Goal: Information Seeking & Learning: Learn about a topic

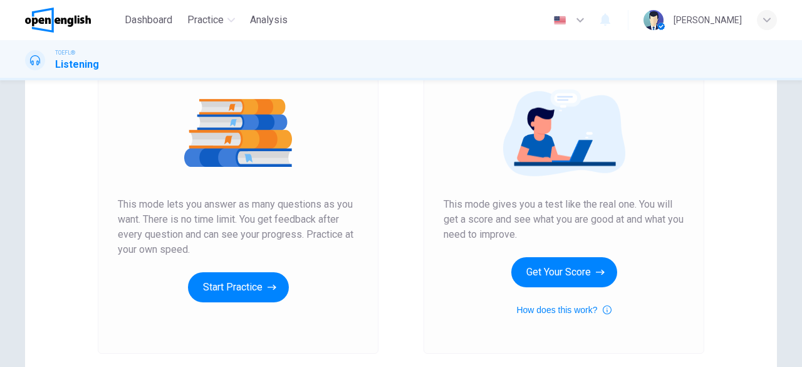
scroll to position [138, 0]
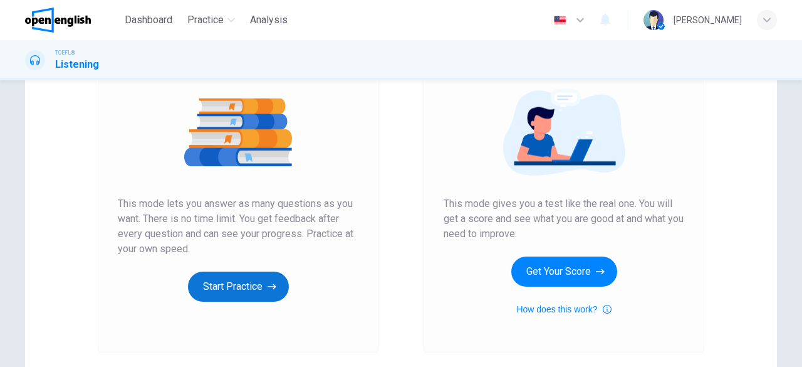
click at [236, 282] on button "Start Practice" at bounding box center [238, 286] width 101 height 30
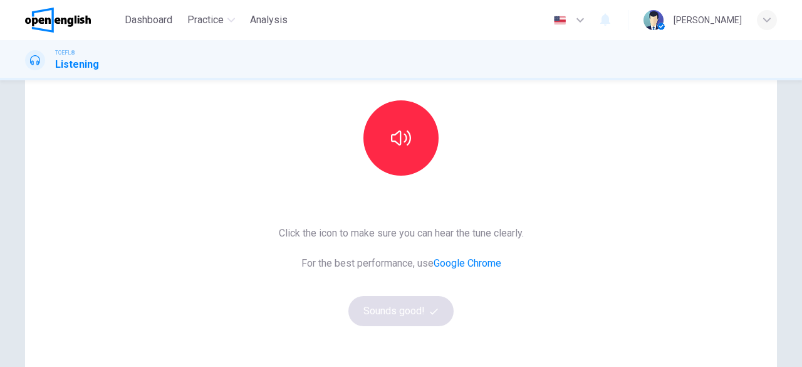
scroll to position [122, 0]
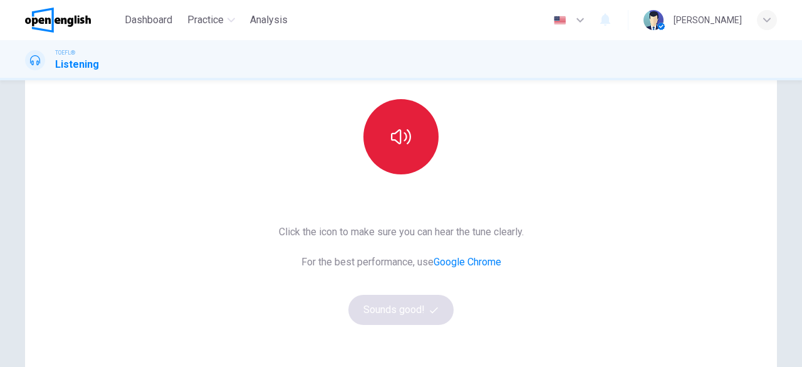
click at [394, 130] on icon "button" at bounding box center [401, 137] width 20 height 20
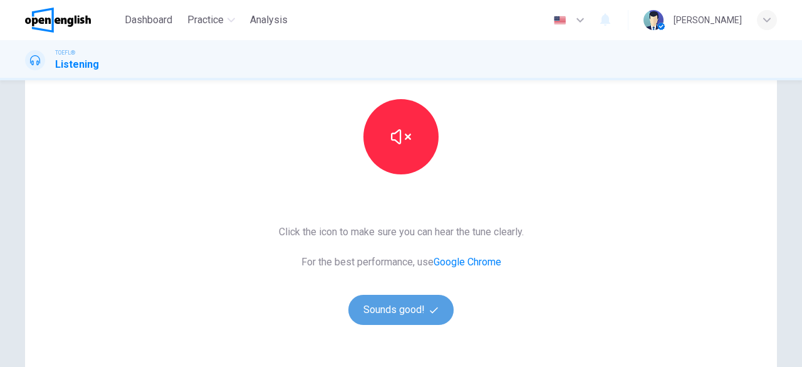
click at [389, 311] on button "Sounds good!" at bounding box center [401, 310] width 105 height 30
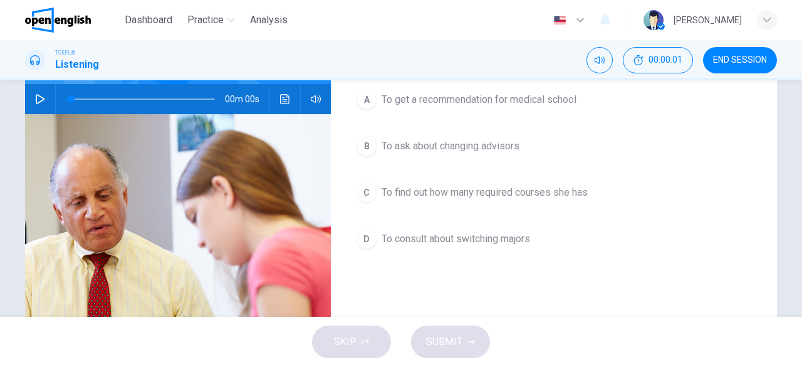
click at [263, 250] on img at bounding box center [178, 266] width 306 height 305
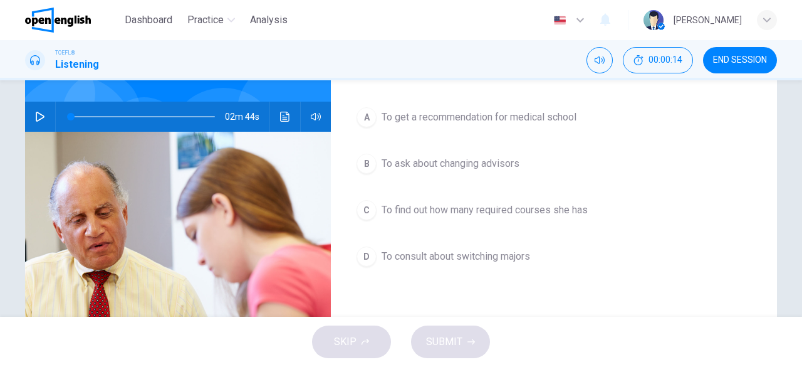
scroll to position [106, 0]
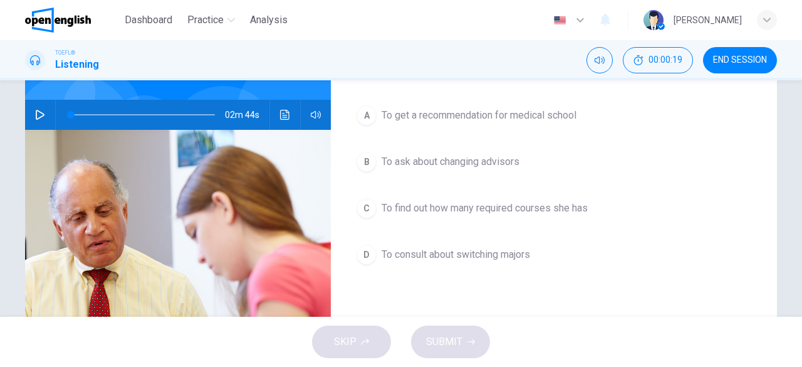
click at [34, 108] on button "button" at bounding box center [40, 115] width 20 height 30
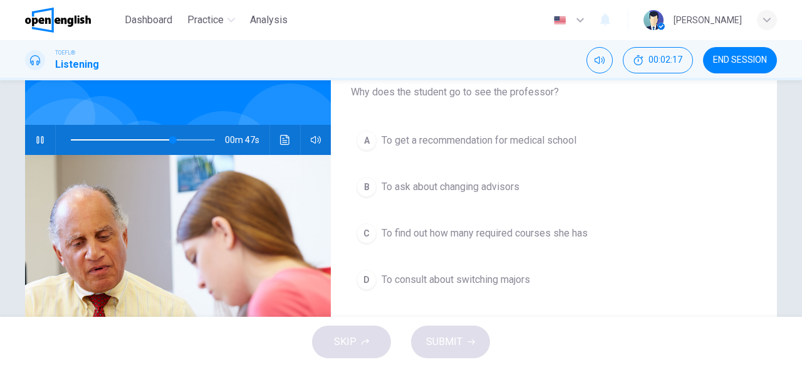
scroll to position [116, 0]
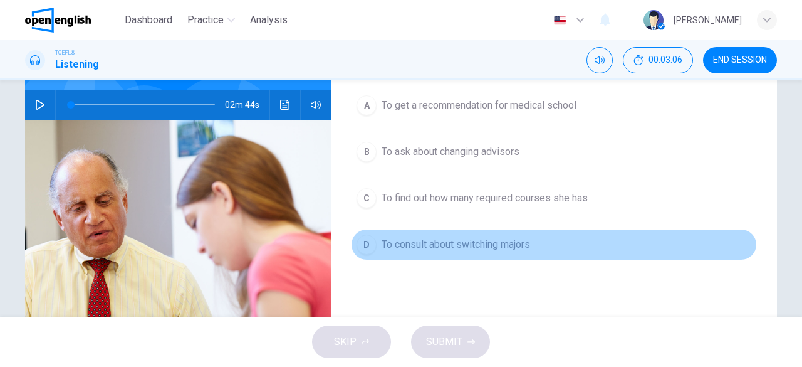
click at [438, 244] on span "To consult about switching majors" at bounding box center [456, 244] width 149 height 15
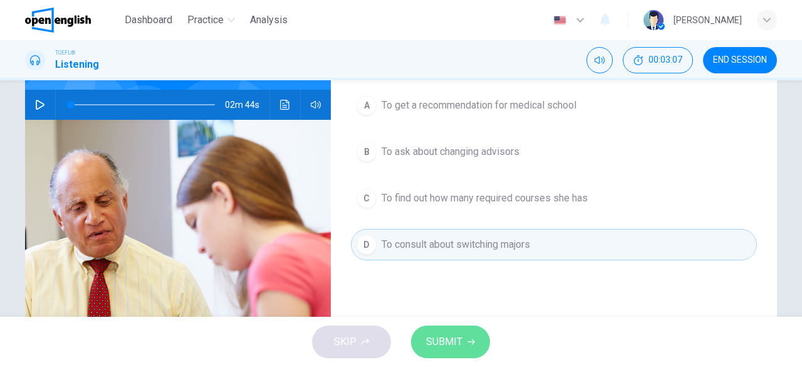
click at [454, 335] on span "SUBMIT" at bounding box center [444, 342] width 36 height 18
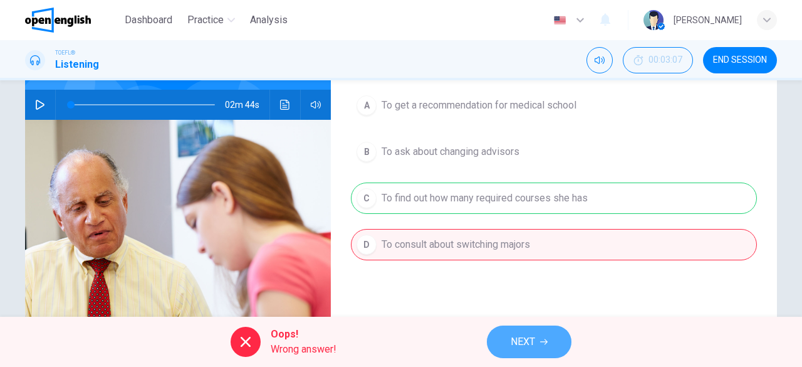
click at [523, 342] on span "NEXT" at bounding box center [523, 342] width 24 height 18
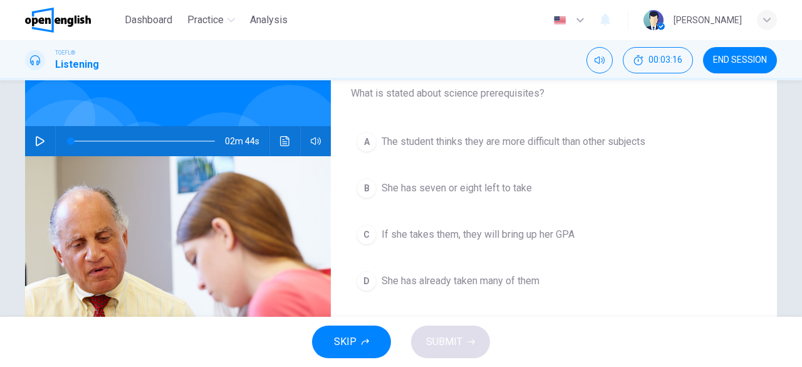
scroll to position [79, 0]
click at [36, 141] on icon "button" at bounding box center [40, 142] width 9 height 10
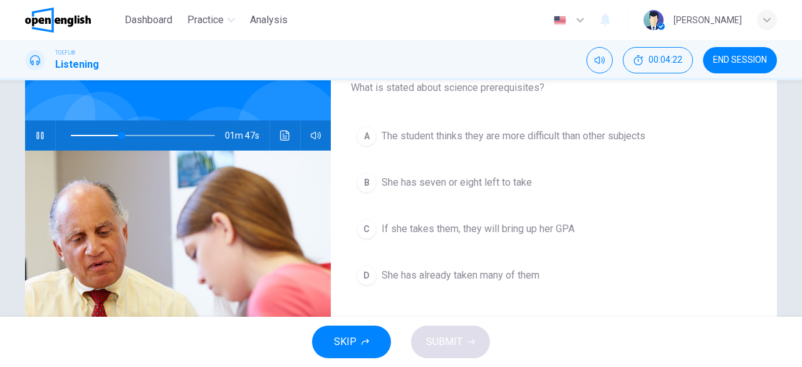
scroll to position [84, 0]
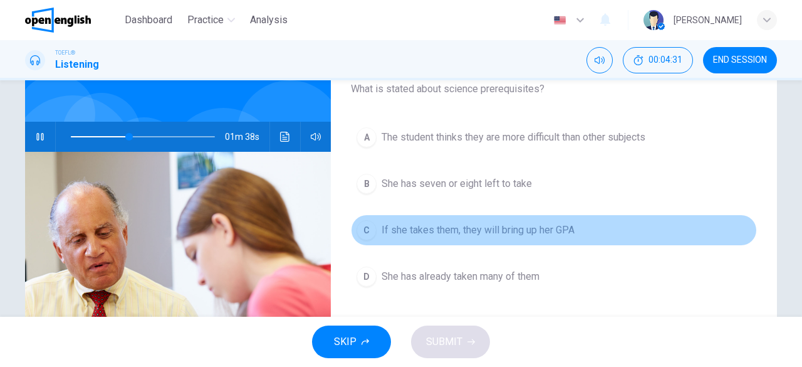
click at [436, 230] on span "If she takes them, they will bring up her GPA" at bounding box center [478, 230] width 193 height 15
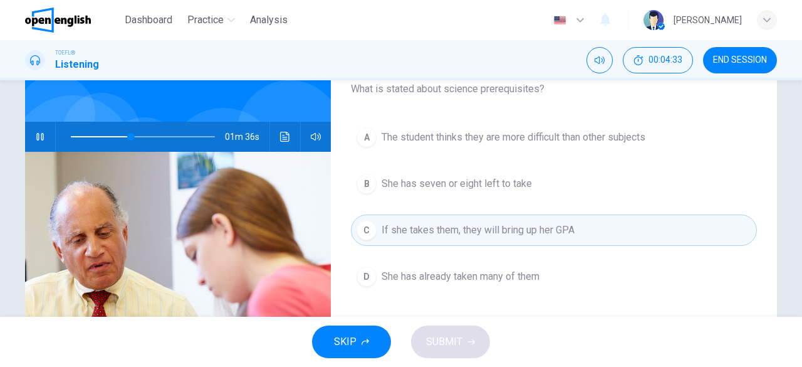
click at [460, 340] on div "SKIP SUBMIT" at bounding box center [401, 342] width 802 height 50
click at [422, 223] on span "If she takes them, they will bring up her GPA" at bounding box center [478, 230] width 193 height 15
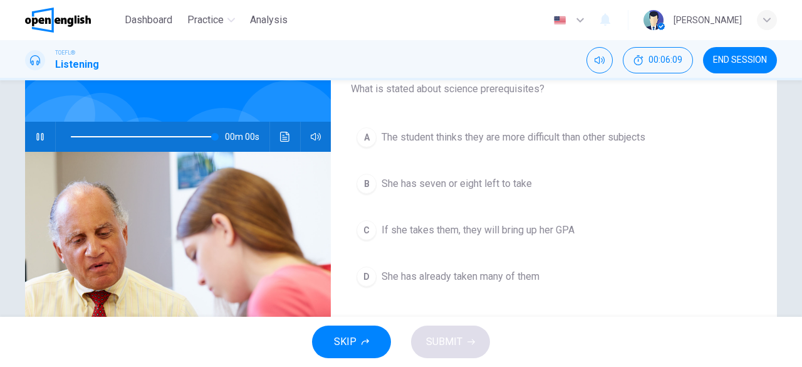
type input "*"
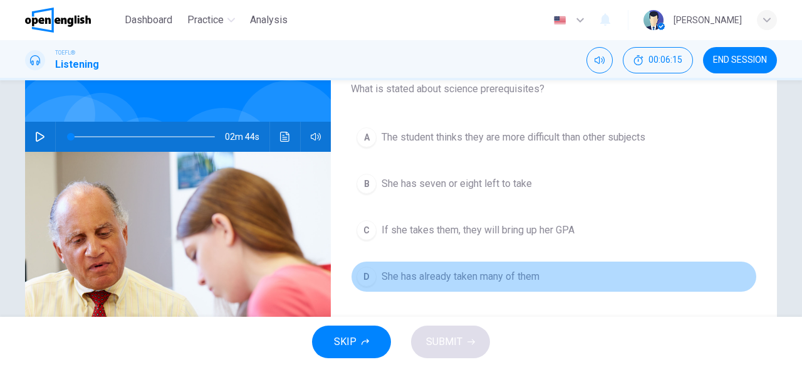
click at [404, 273] on span "She has already taken many of them" at bounding box center [461, 276] width 158 height 15
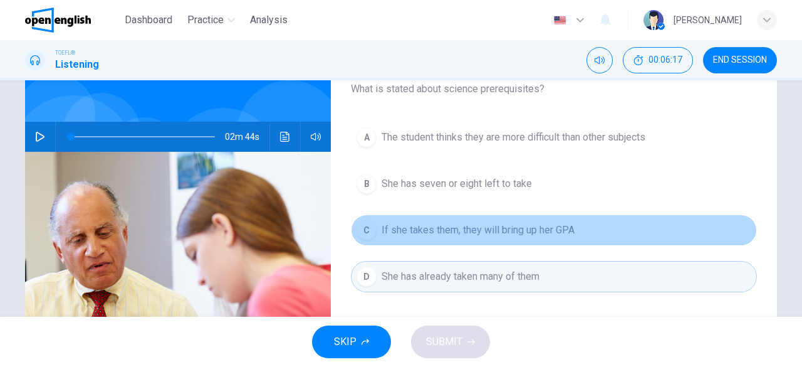
click at [391, 218] on button "C If she takes them, they will bring up her GPA" at bounding box center [554, 229] width 406 height 31
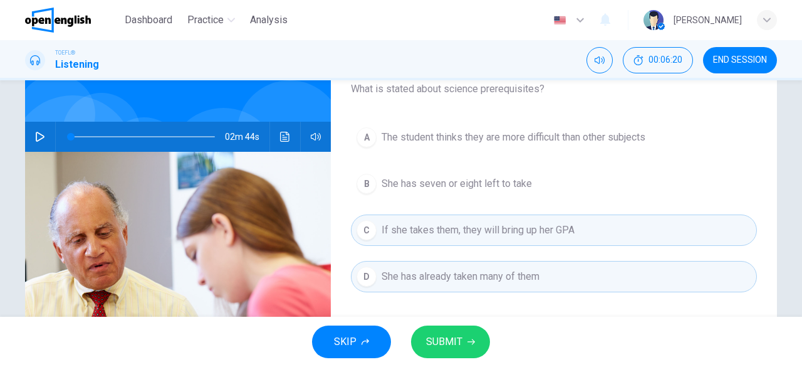
click at [412, 185] on span "She has seven or eight left to take" at bounding box center [457, 183] width 150 height 15
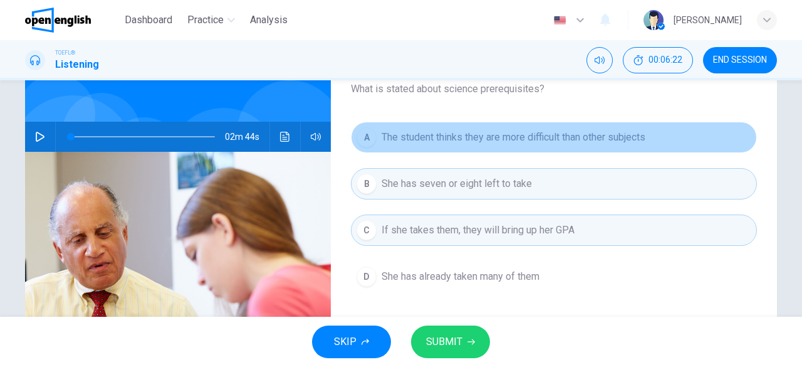
click at [402, 134] on span "The student thinks they are more difficult than other subjects" at bounding box center [514, 137] width 264 height 15
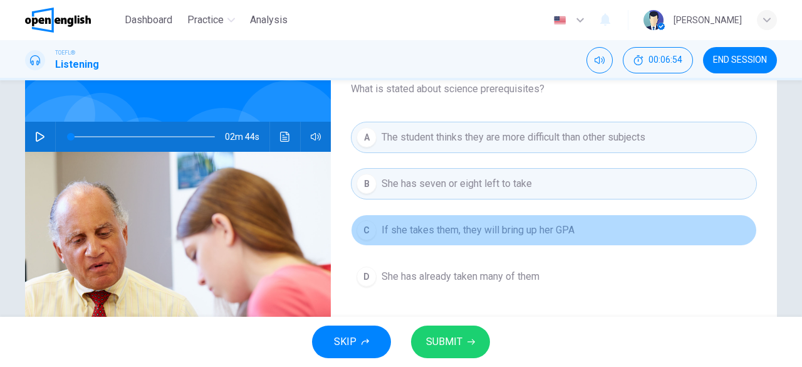
click at [462, 234] on span "If she takes them, they will bring up her GPA" at bounding box center [478, 230] width 193 height 15
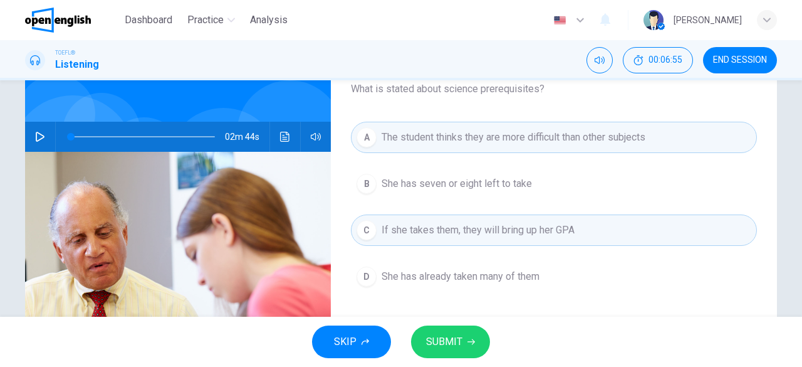
click at [462, 342] on button "SUBMIT" at bounding box center [450, 341] width 79 height 33
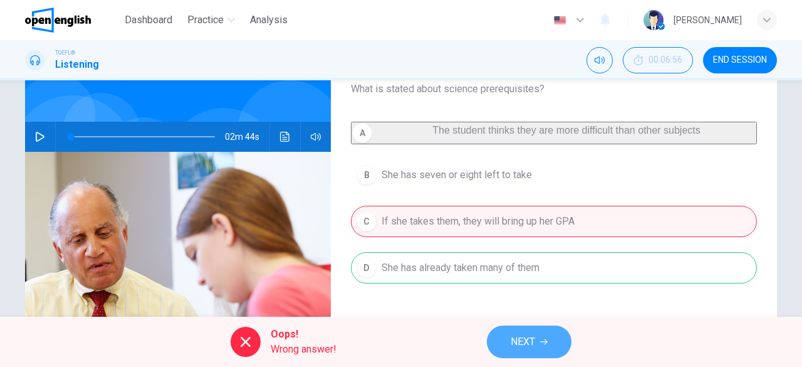
click at [527, 342] on span "NEXT" at bounding box center [523, 342] width 24 height 18
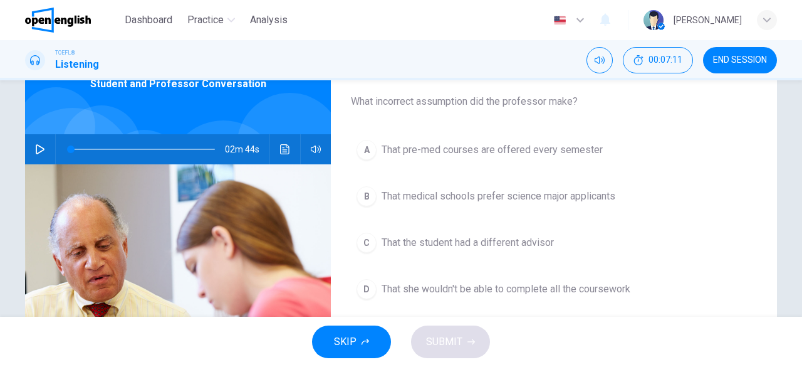
scroll to position [72, 0]
click at [446, 285] on span "That she wouldn't be able to complete all the coursework" at bounding box center [506, 288] width 249 height 15
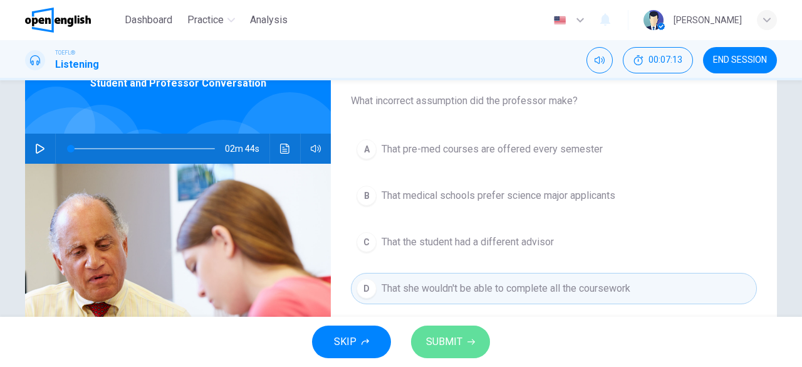
click at [461, 346] on span "SUBMIT" at bounding box center [444, 342] width 36 height 18
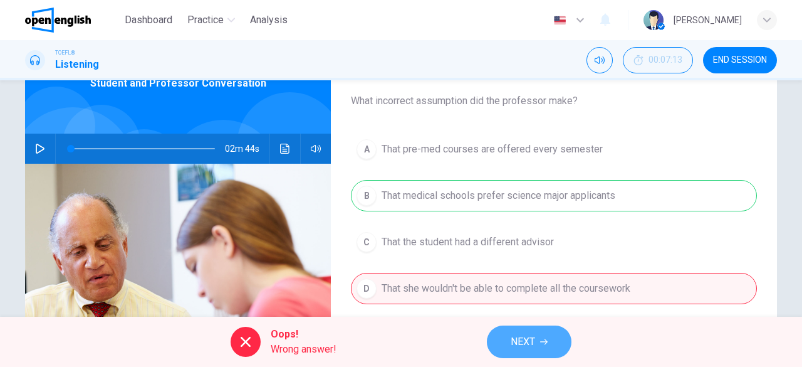
click at [528, 345] on span "NEXT" at bounding box center [523, 342] width 24 height 18
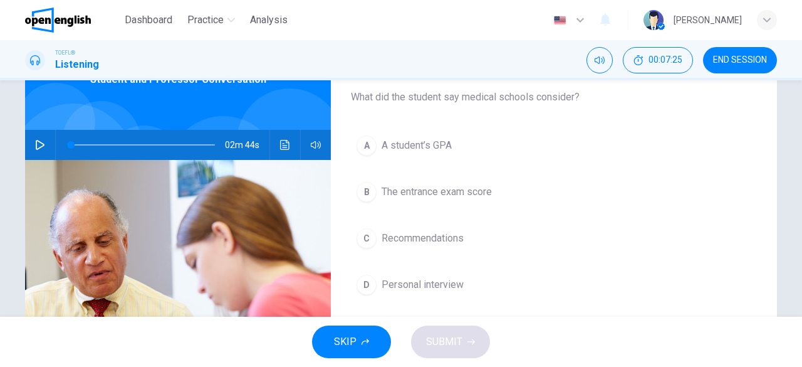
scroll to position [79, 0]
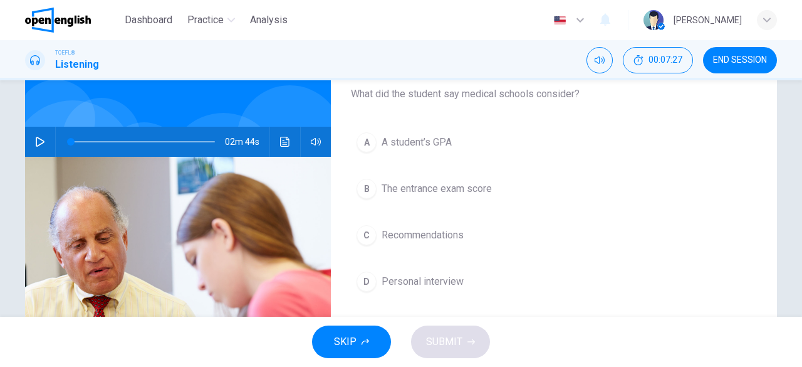
click at [457, 187] on span "The entrance exam score" at bounding box center [437, 188] width 110 height 15
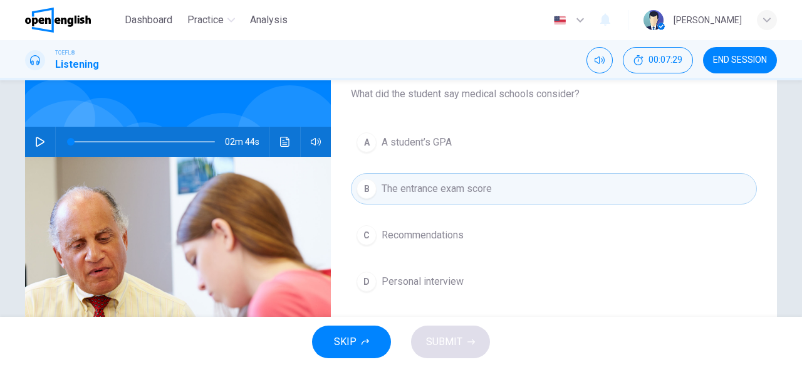
click at [446, 347] on div "SKIP SUBMIT" at bounding box center [401, 342] width 802 height 50
click at [446, 343] on div "SKIP SUBMIT" at bounding box center [401, 342] width 802 height 50
click at [453, 352] on div "SKIP SUBMIT" at bounding box center [401, 342] width 802 height 50
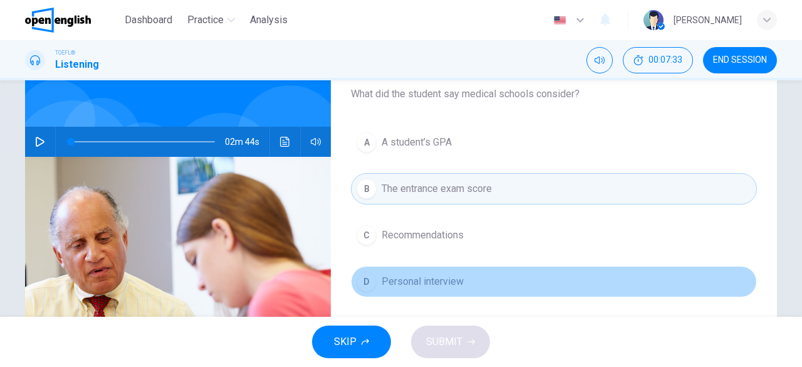
click at [460, 283] on span "Personal interview" at bounding box center [423, 281] width 82 height 15
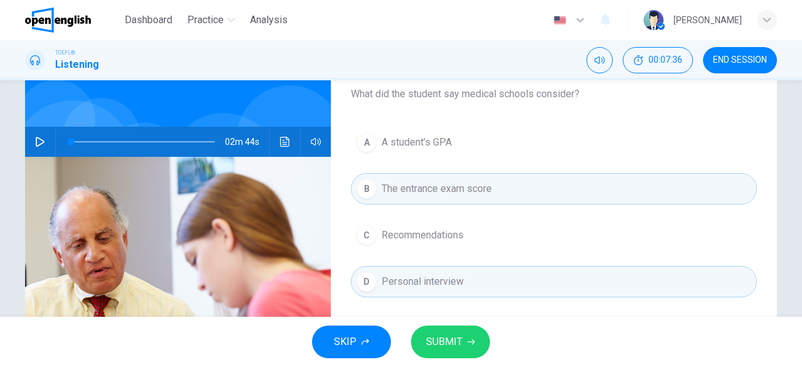
click at [478, 182] on span "The entrance exam score" at bounding box center [437, 188] width 110 height 15
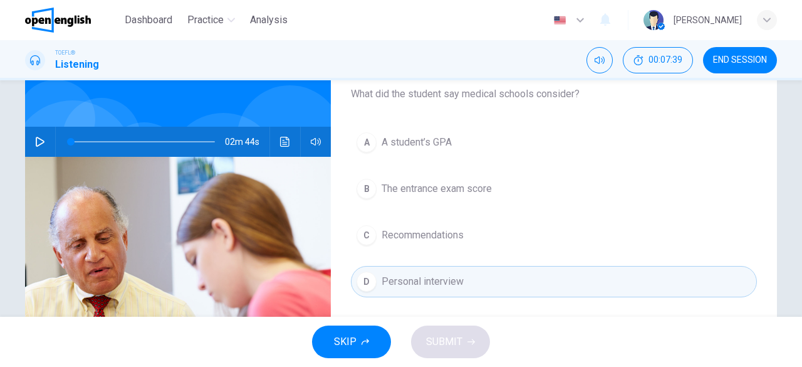
click at [474, 276] on button "D Personal interview" at bounding box center [554, 281] width 406 height 31
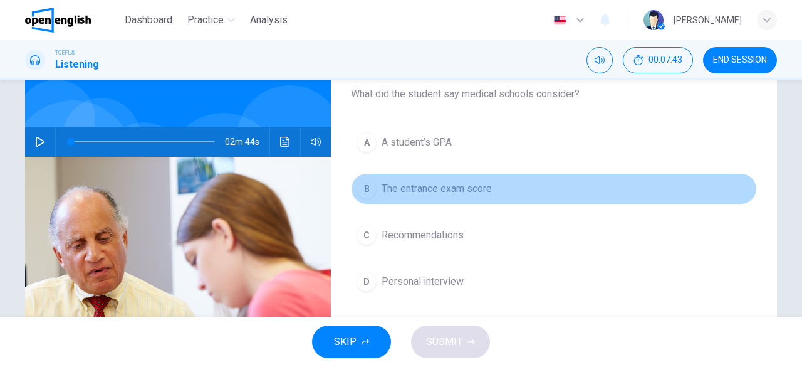
click at [445, 197] on button "B The entrance exam score" at bounding box center [554, 188] width 406 height 31
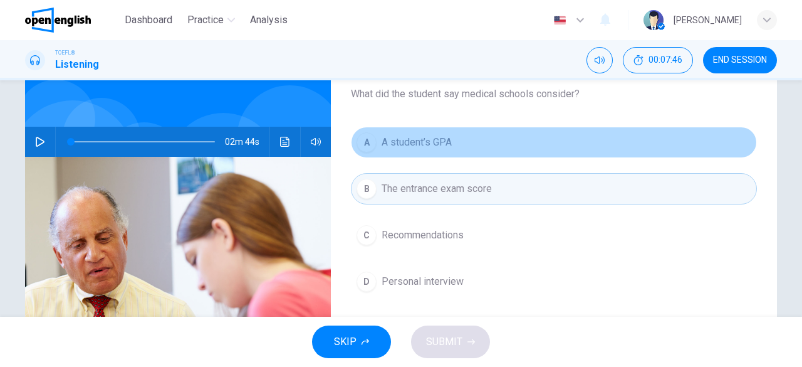
click at [419, 136] on span "A student’s GPA" at bounding box center [417, 142] width 70 height 15
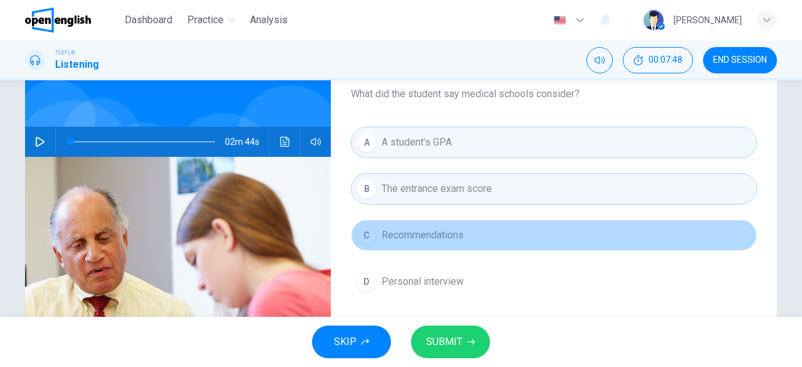
click at [519, 219] on button "C Recommendations" at bounding box center [554, 234] width 406 height 31
